Goal: Transaction & Acquisition: Purchase product/service

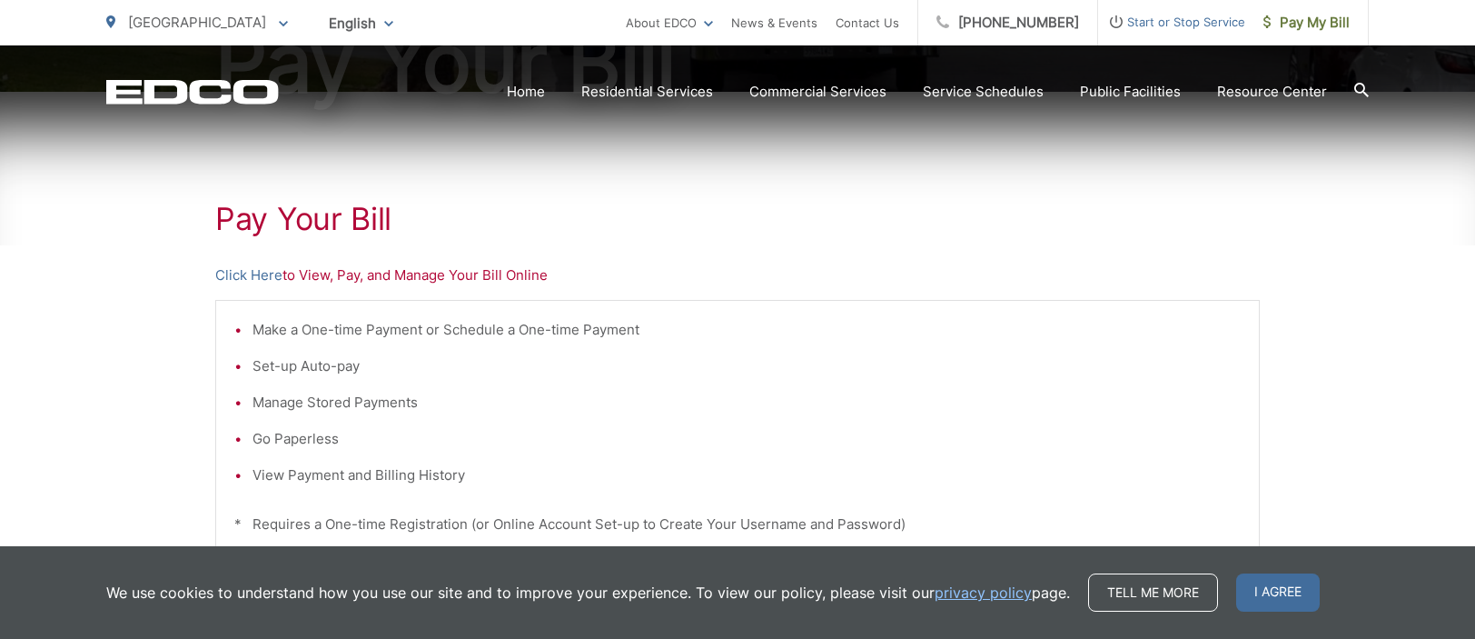
scroll to position [273, 0]
click at [454, 330] on li "Make a One-time Payment or Schedule a One-time Payment" at bounding box center [747, 329] width 988 height 22
click at [295, 323] on li "Make a One-time Payment or Schedule a One-time Payment" at bounding box center [747, 329] width 988 height 22
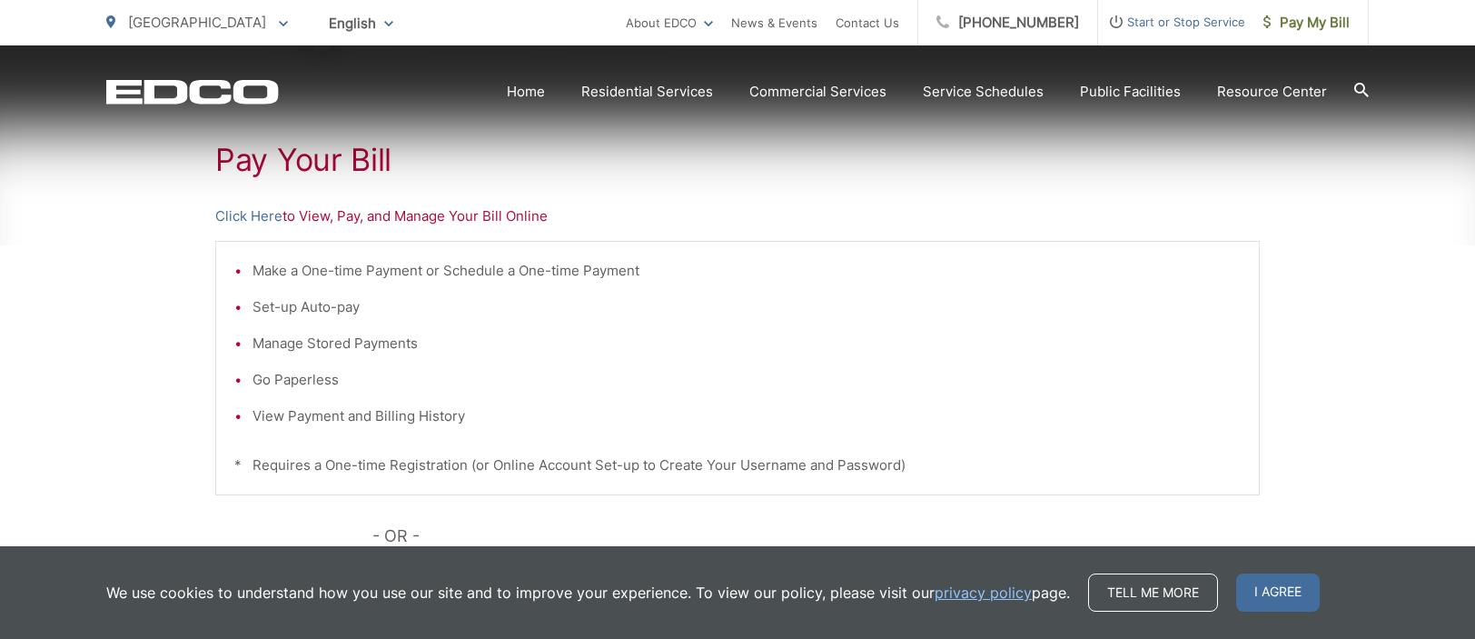
scroll to position [363, 0]
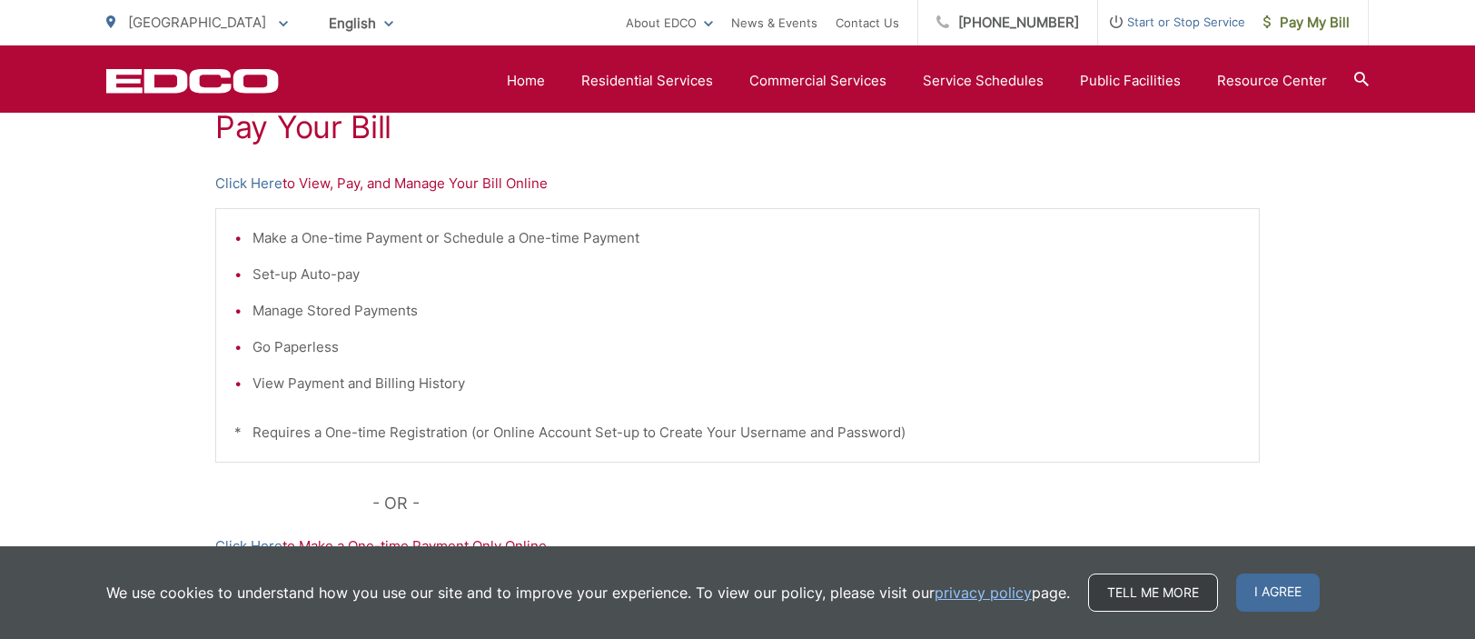
click at [1124, 606] on link "Tell me more" at bounding box center [1153, 592] width 130 height 38
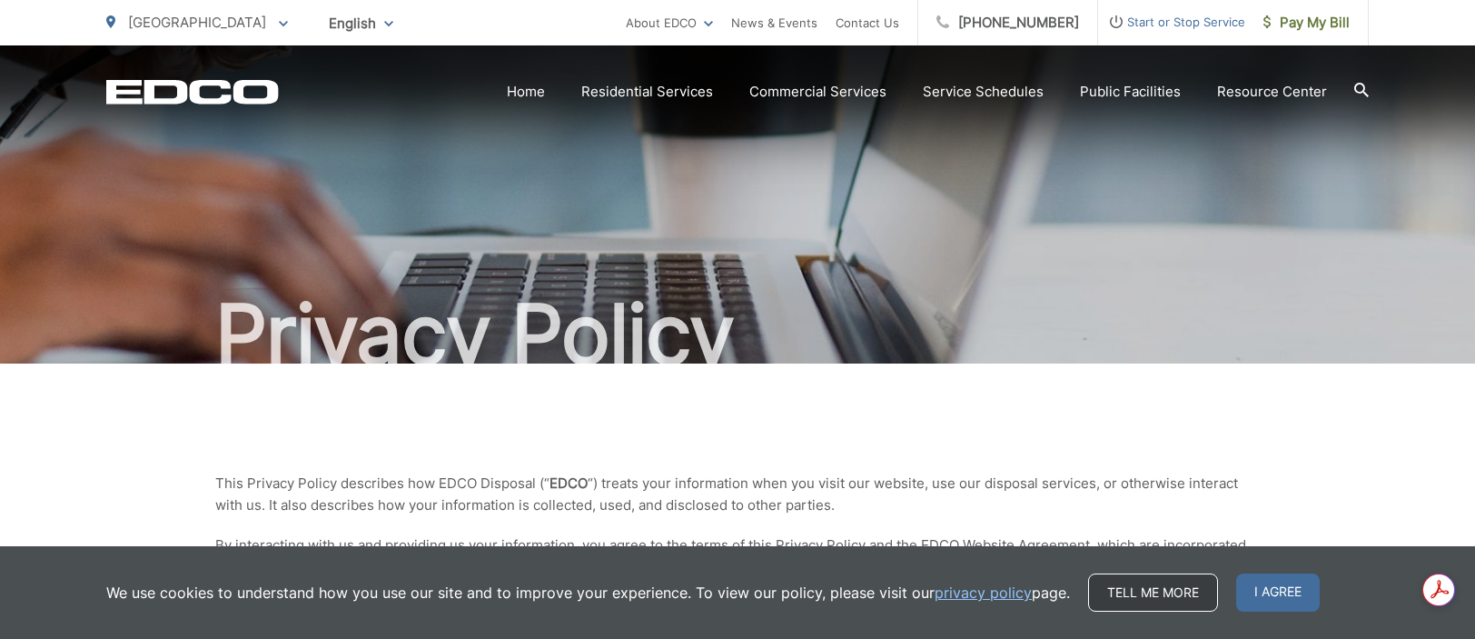
click at [1127, 591] on link "Tell me more" at bounding box center [1153, 592] width 130 height 38
click at [1319, 21] on span "Pay My Bill" at bounding box center [1307, 23] width 86 height 22
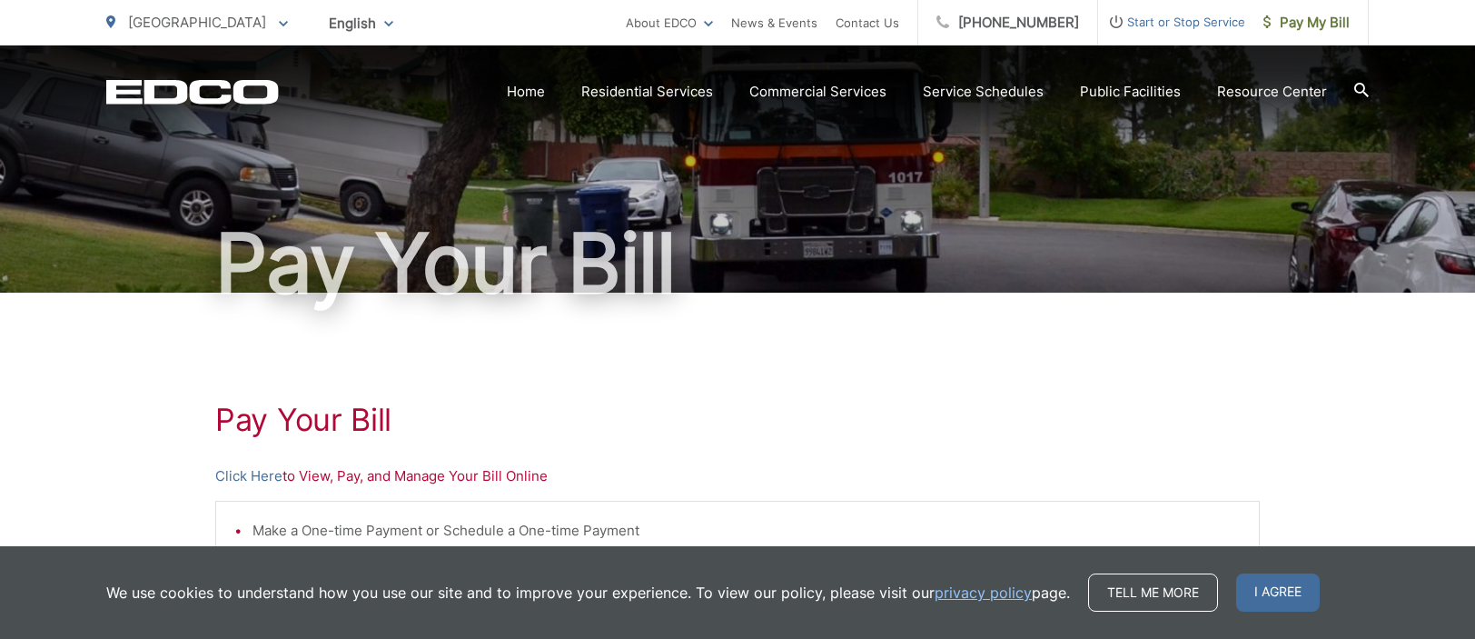
scroll to position [182, 0]
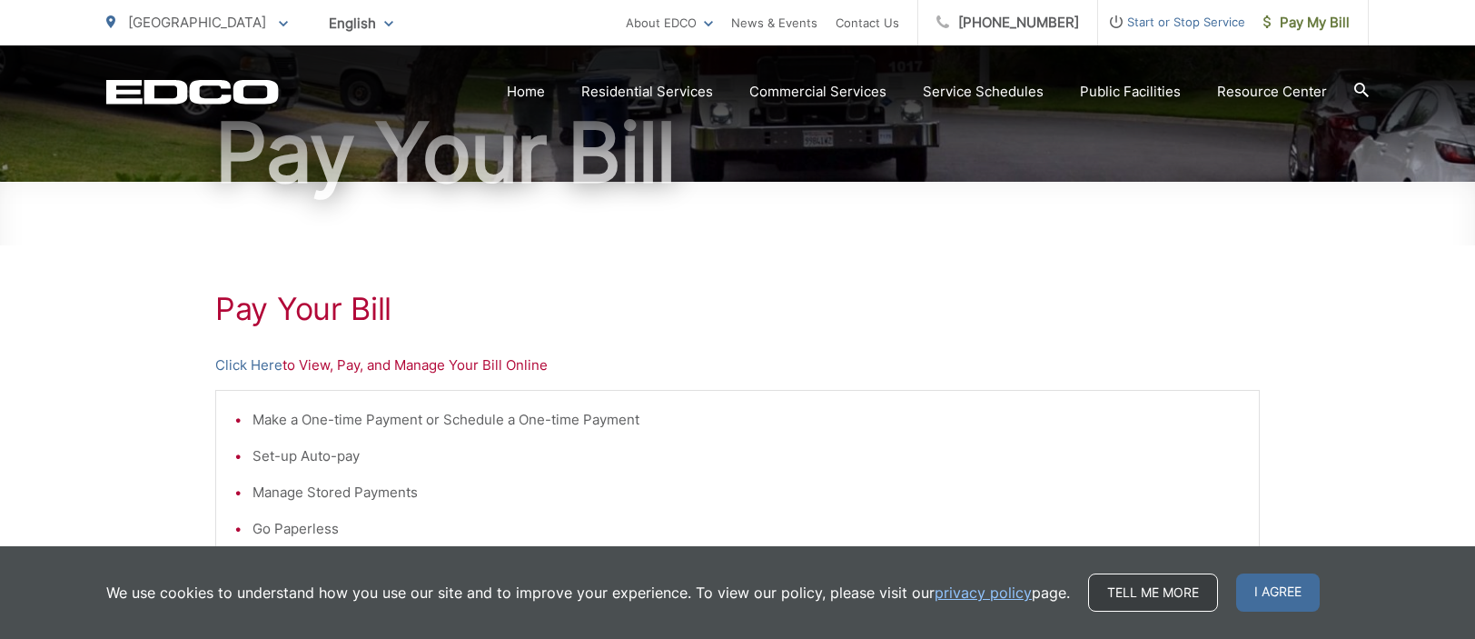
click at [1116, 595] on link "Tell me more" at bounding box center [1153, 592] width 130 height 38
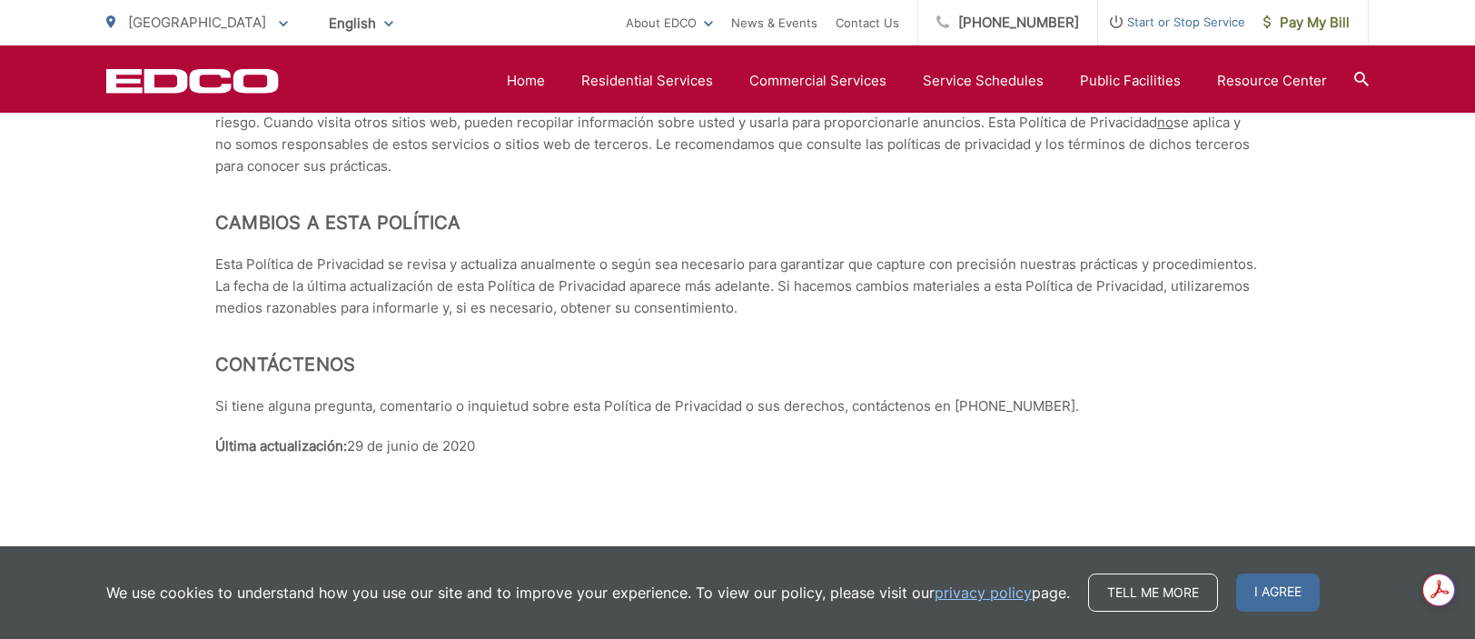
scroll to position [8136, 0]
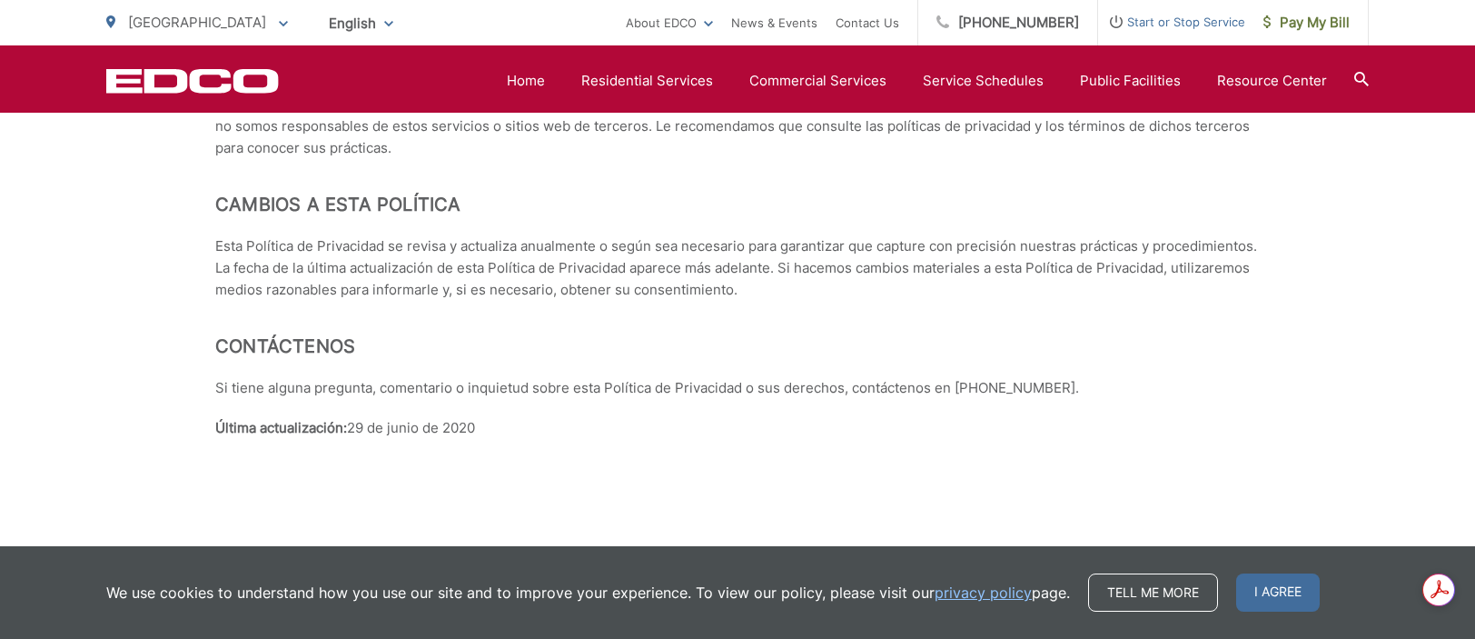
click at [1310, 604] on span "I agree" at bounding box center [1279, 592] width 84 height 38
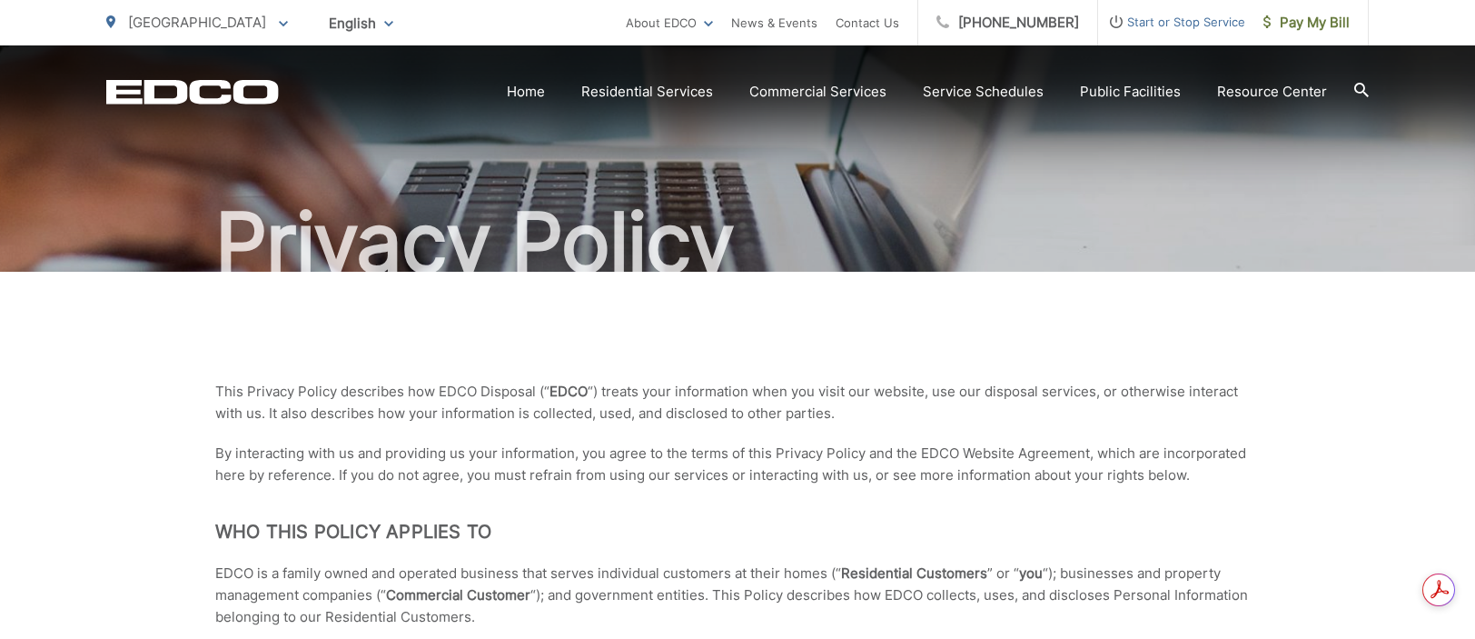
scroll to position [182, 0]
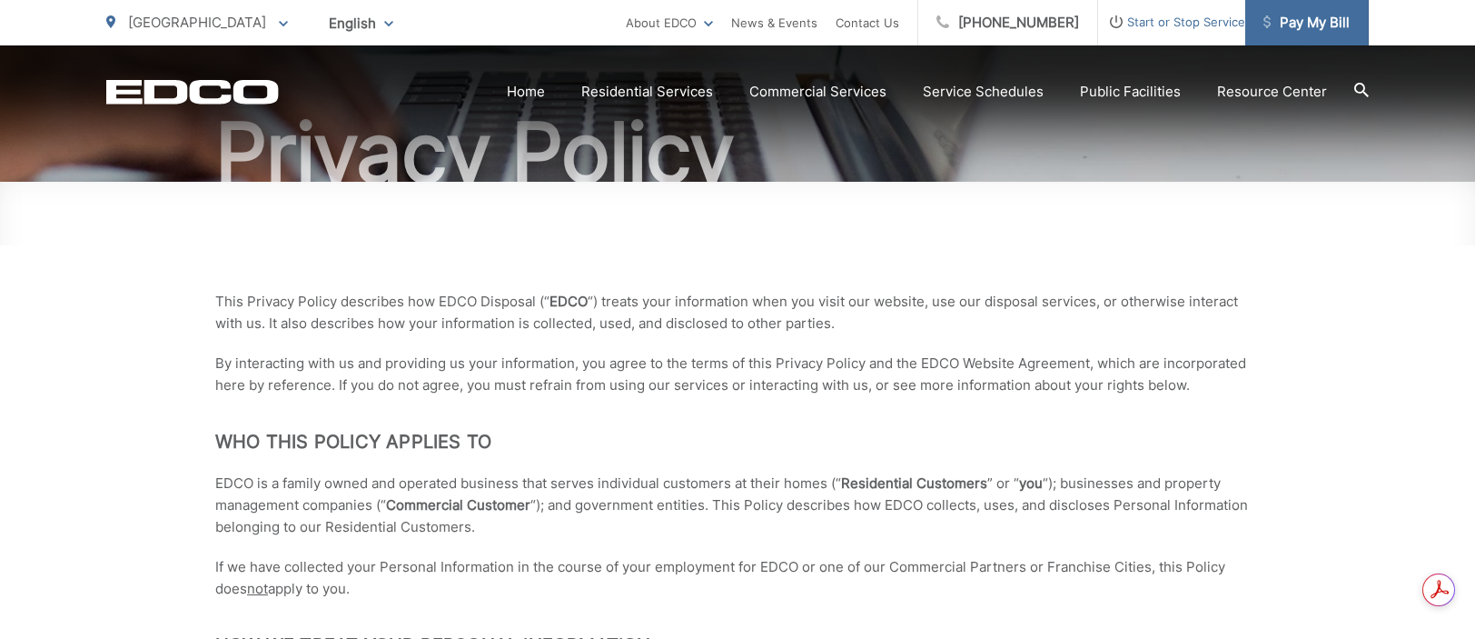
click at [1294, 21] on span "Pay My Bill" at bounding box center [1307, 23] width 86 height 22
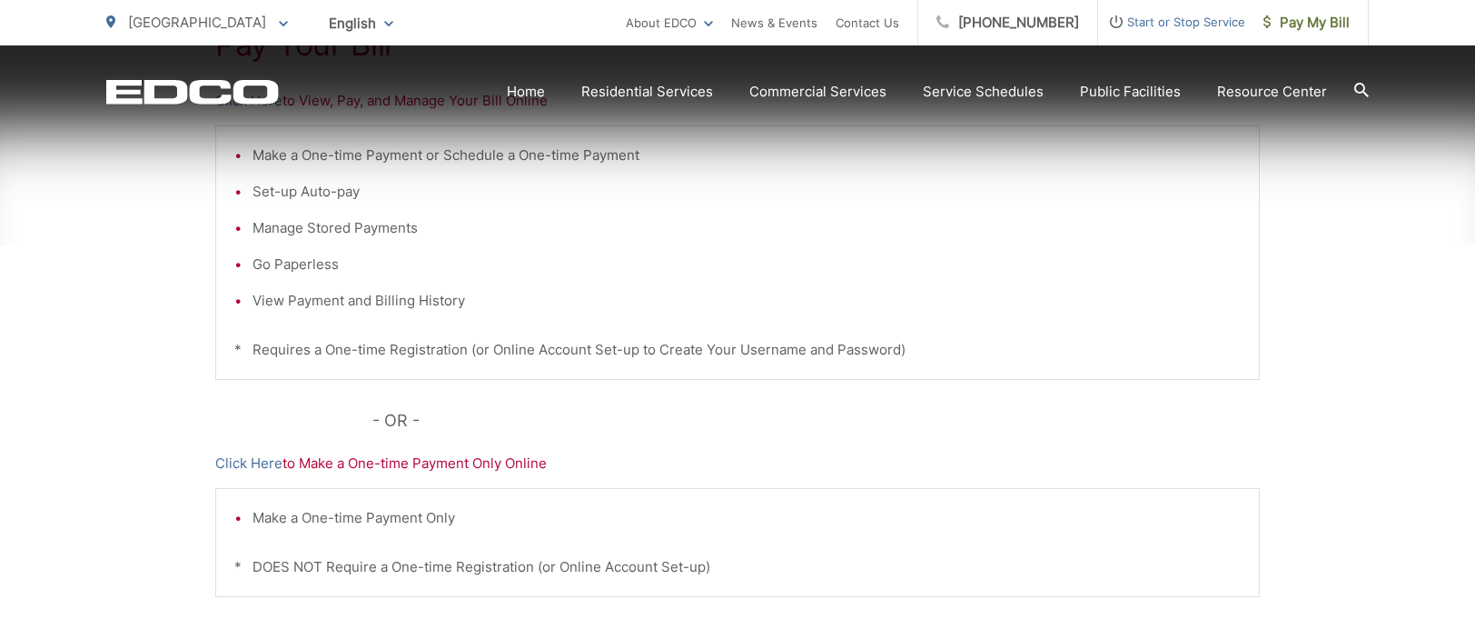
scroll to position [454, 0]
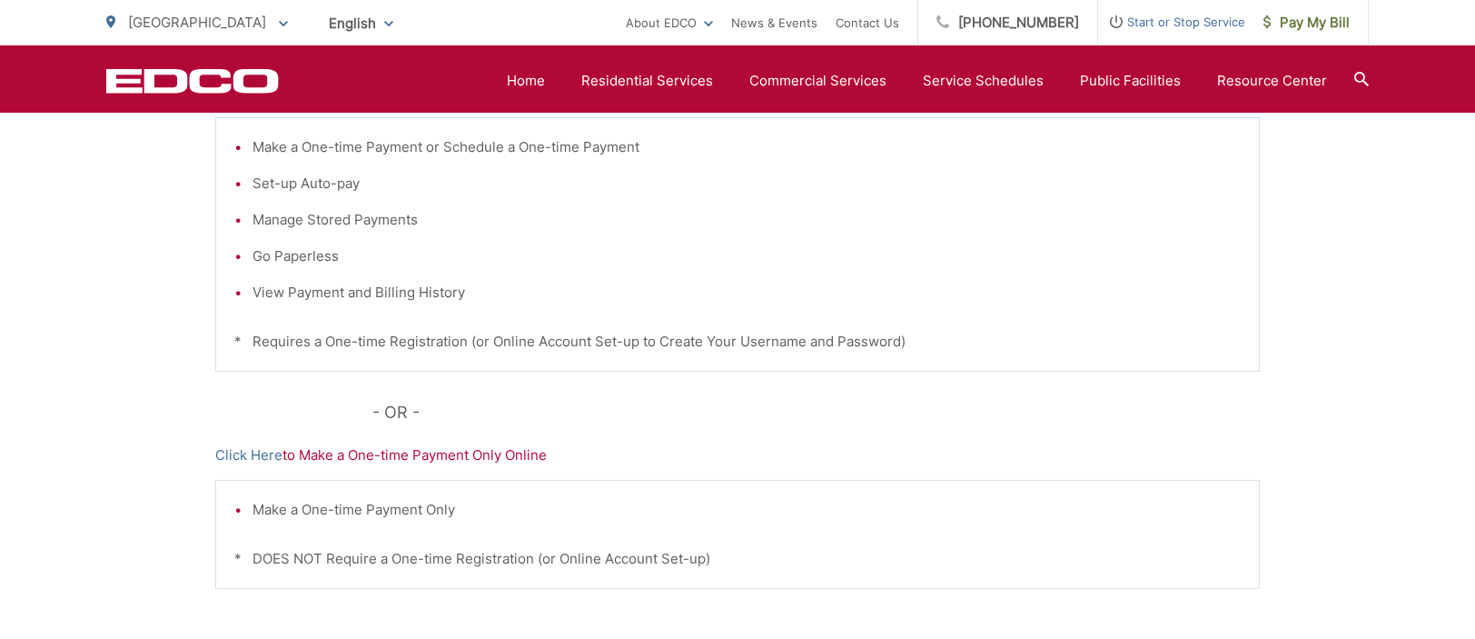
click at [476, 450] on p "Click Here to Make a One-time Payment Only Online" at bounding box center [737, 455] width 1045 height 22
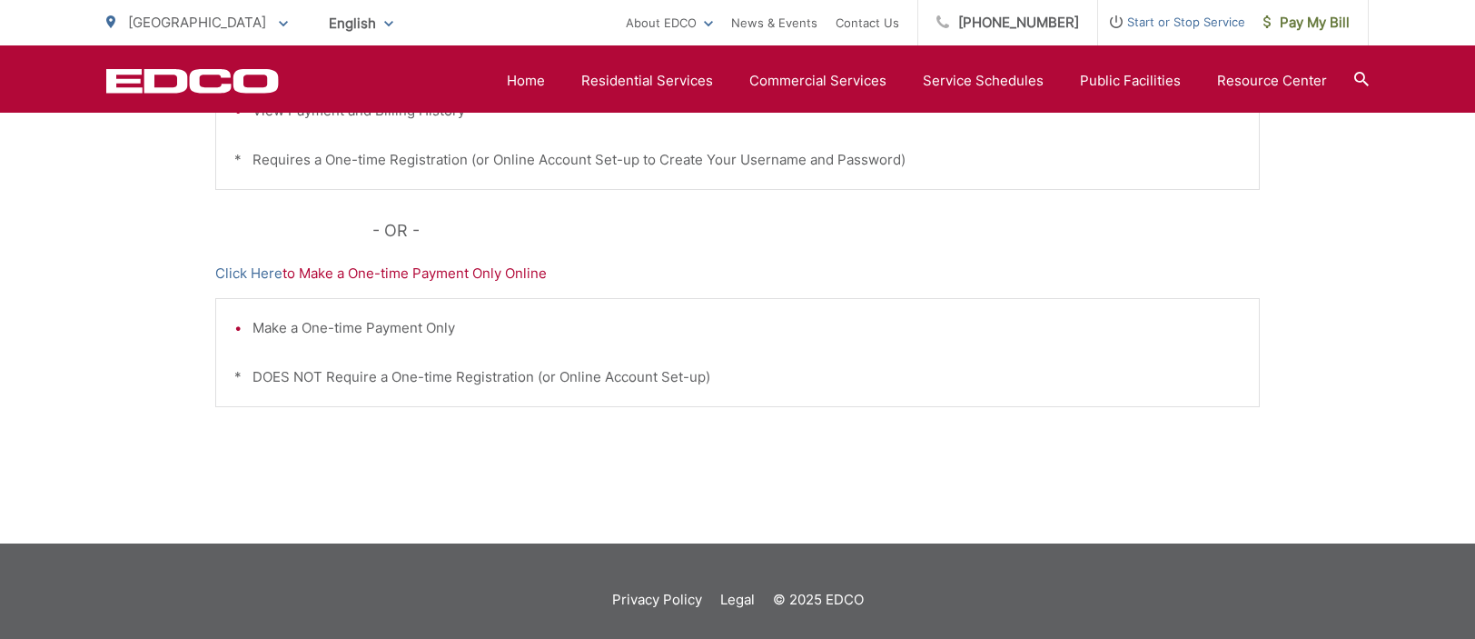
scroll to position [545, 0]
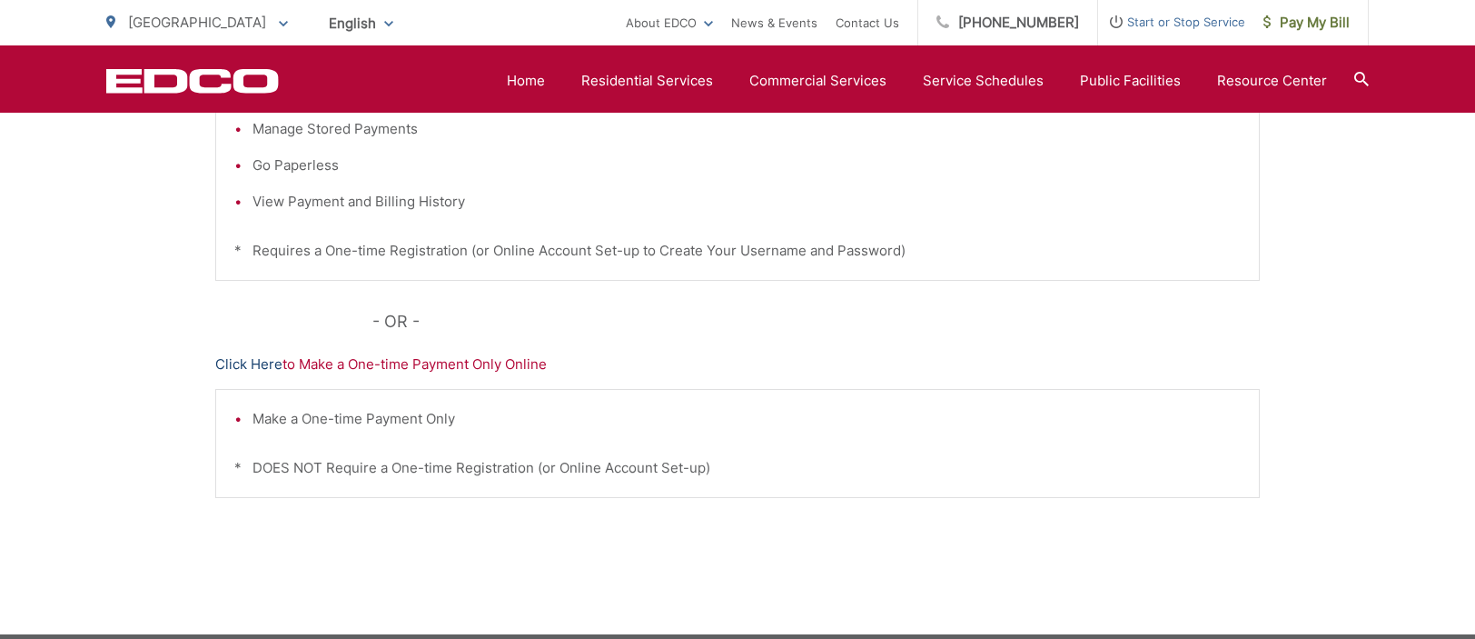
click at [258, 364] on link "Click Here" at bounding box center [248, 364] width 67 height 22
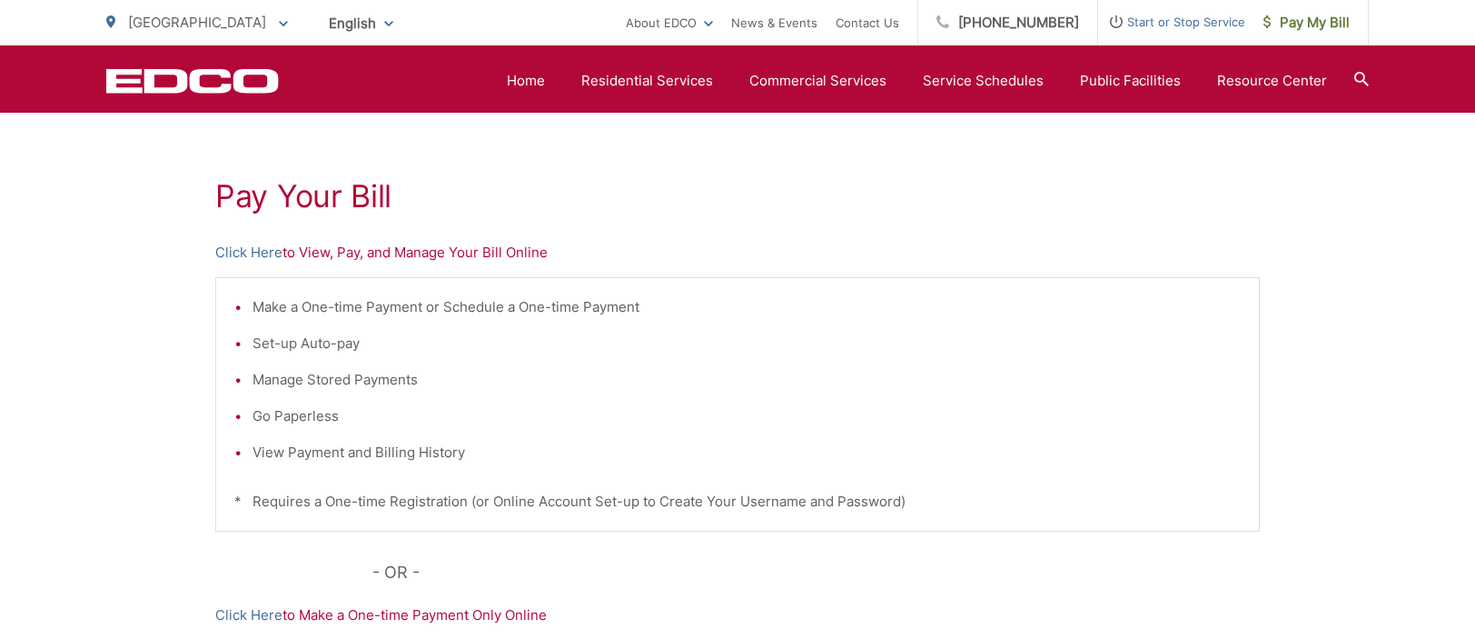
scroll to position [198, 0]
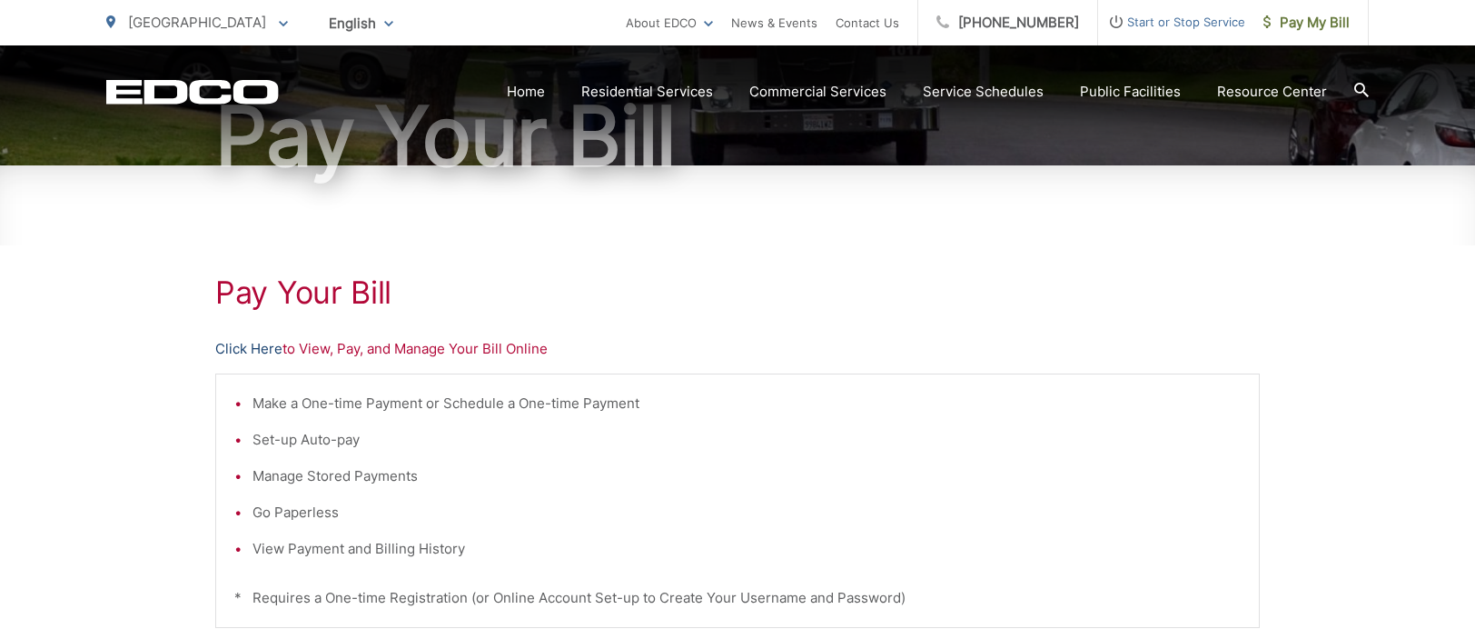
click at [242, 346] on link "Click Here" at bounding box center [248, 349] width 67 height 22
